Goal: Use online tool/utility: Utilize a website feature to perform a specific function

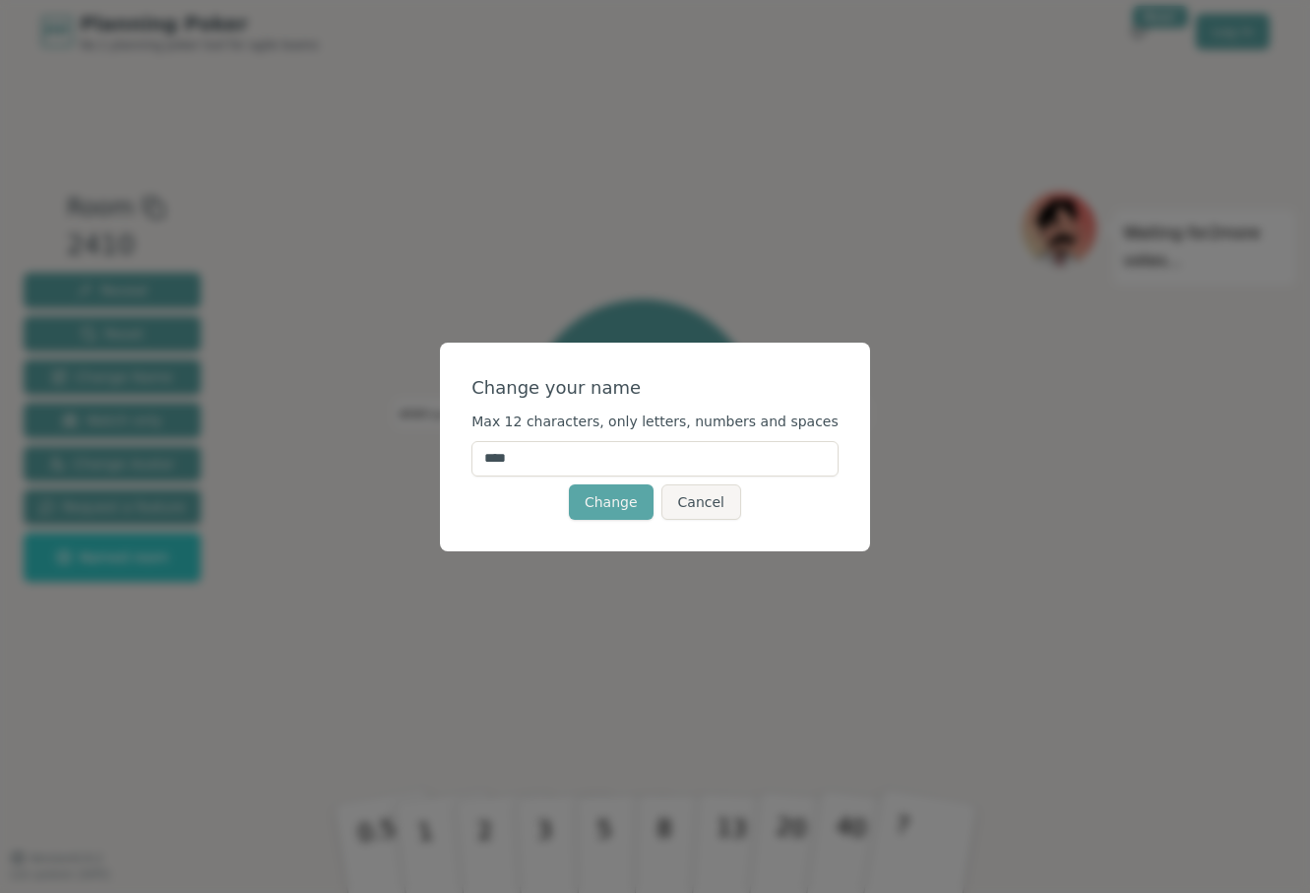
drag, startPoint x: 535, startPoint y: 463, endPoint x: 500, endPoint y: 451, distance: 37.4
click at [497, 452] on input "****" at bounding box center [654, 458] width 367 height 35
type input "***"
click at [611, 501] on button "Change" at bounding box center [611, 501] width 85 height 35
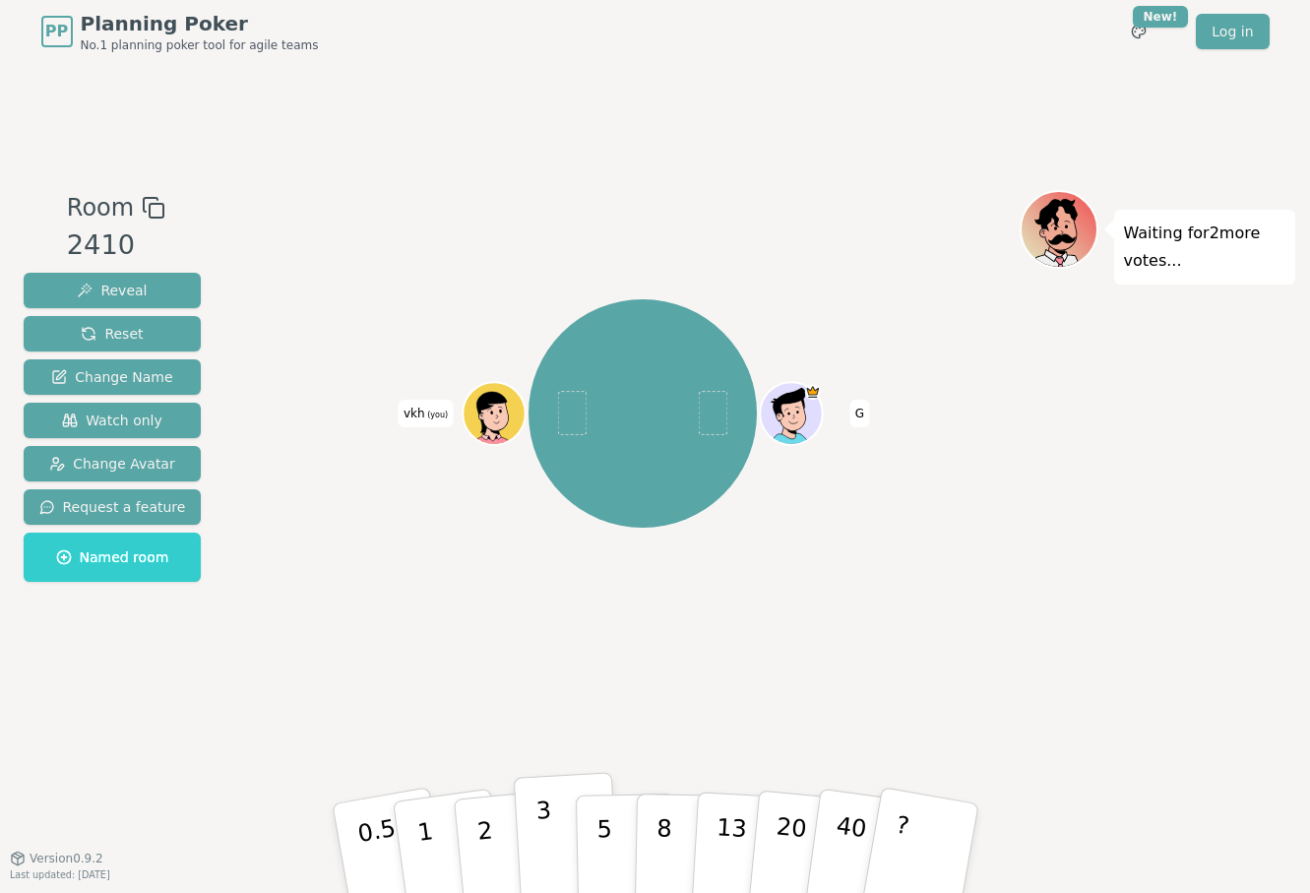
click at [1057, 869] on div "PP Planning Poker No.1 planning poker tool for agile teams Toggle theme New! Lo…" at bounding box center [655, 446] width 1310 height 893
drag, startPoint x: 560, startPoint y: 878, endPoint x: 1055, endPoint y: 860, distance: 495.4
click at [1056, 868] on div "PP Planning Poker No.1 planning poker tool for agile teams Toggle theme New! Lo…" at bounding box center [655, 446] width 1310 height 893
click at [1055, 860] on div "PP Planning Poker No.1 planning poker tool for agile teams Toggle theme New! Lo…" at bounding box center [655, 446] width 1310 height 893
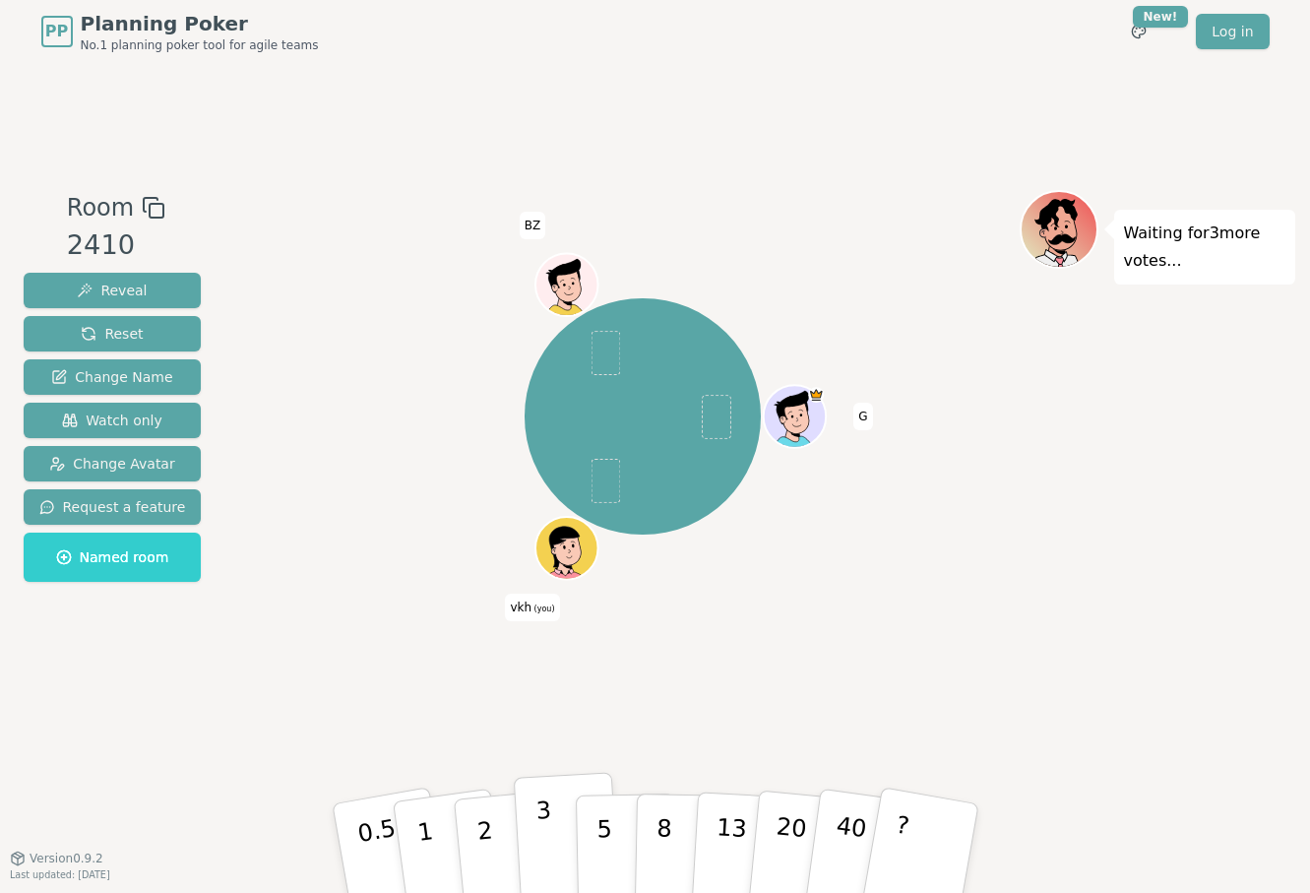
click at [541, 828] on p "3" at bounding box center [545, 849] width 22 height 107
click at [597, 846] on p "5" at bounding box center [603, 848] width 17 height 106
click at [570, 820] on button "3" at bounding box center [566, 849] width 107 height 154
click at [483, 822] on p "2" at bounding box center [486, 850] width 26 height 107
